Goal: Navigation & Orientation: Find specific page/section

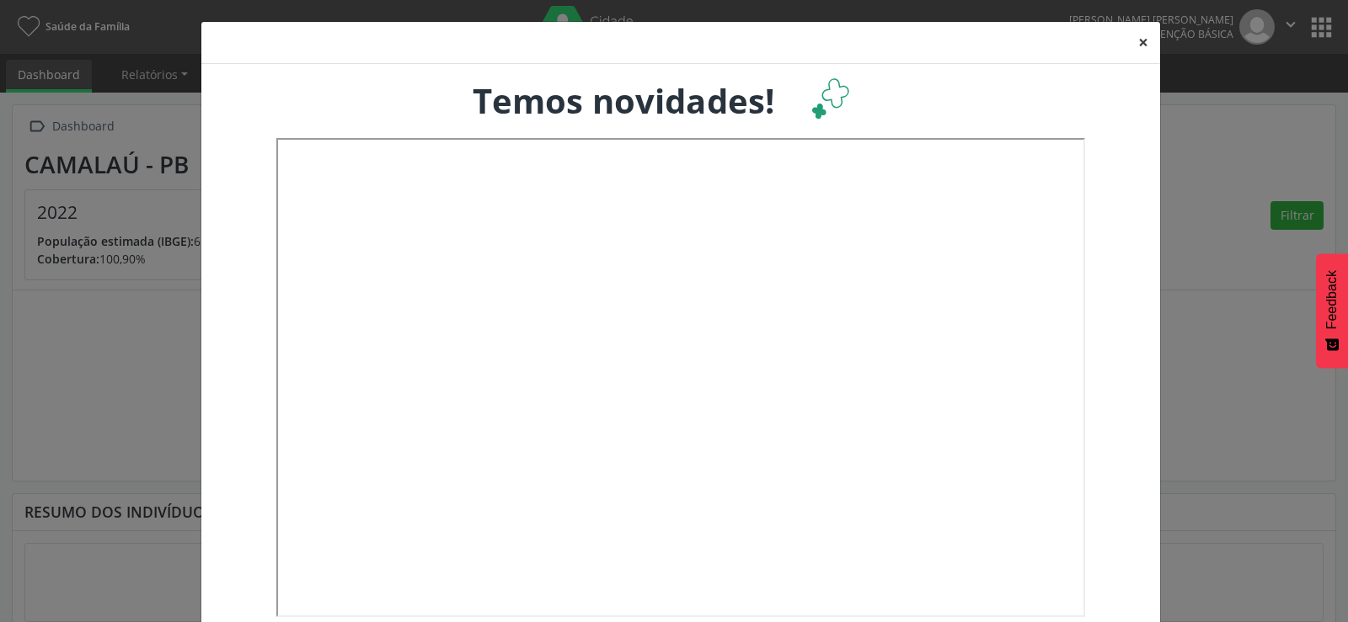
click at [1134, 38] on button "×" at bounding box center [1143, 42] width 34 height 41
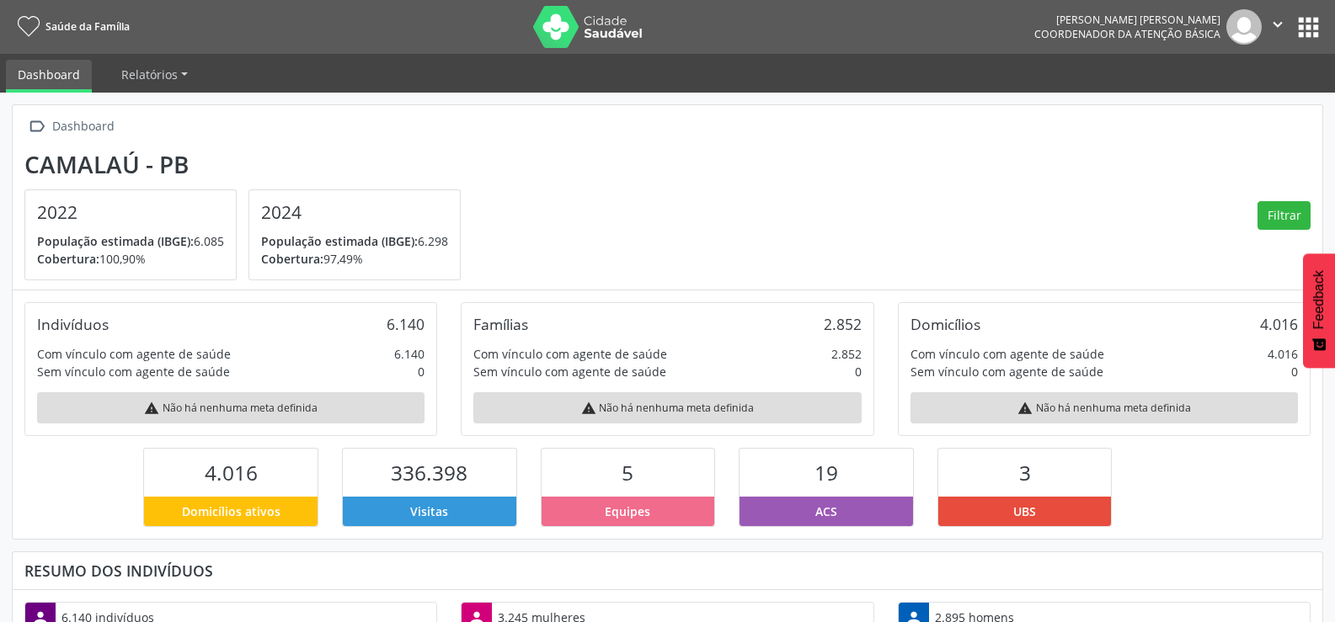
click at [1305, 24] on button "apps" at bounding box center [1308, 27] width 29 height 29
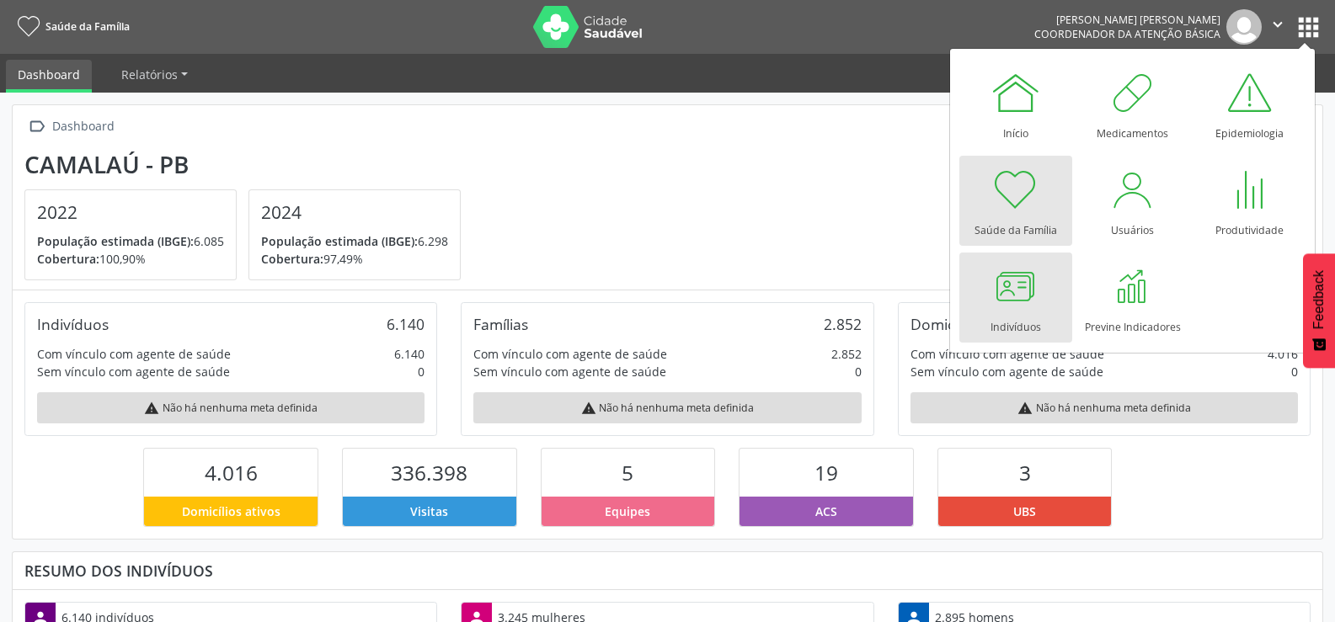
click at [1028, 274] on div at bounding box center [1015, 286] width 51 height 51
